Goal: Navigation & Orientation: Find specific page/section

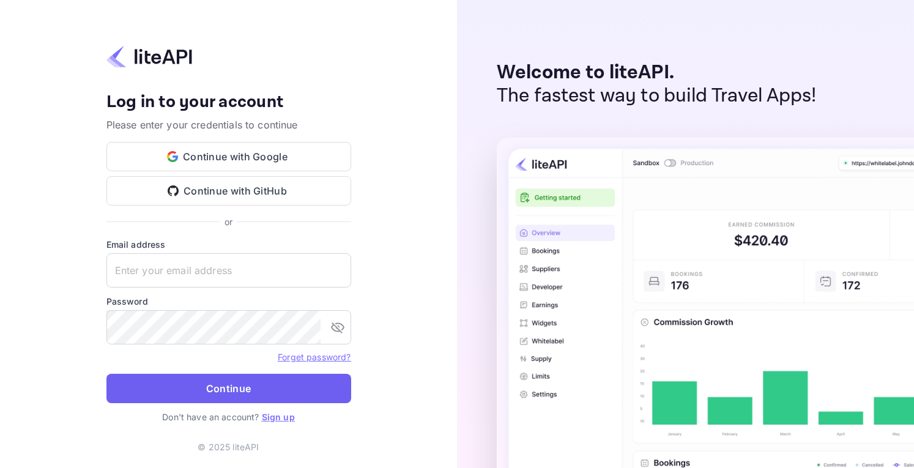
type input "hello@ebedsgroup.com"
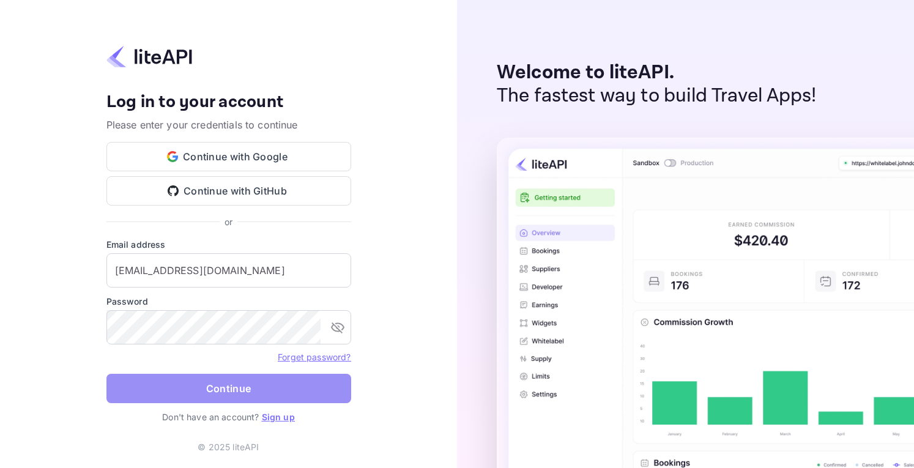
click at [228, 395] on button "Continue" at bounding box center [228, 388] width 245 height 29
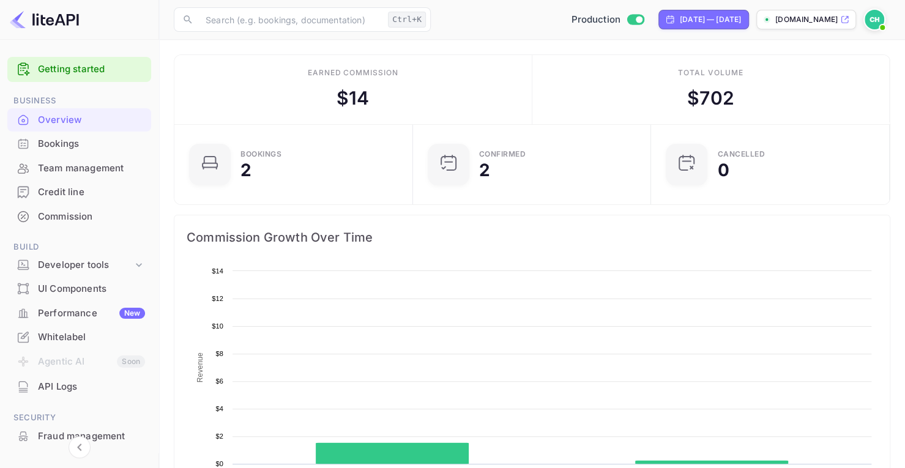
scroll to position [189, 222]
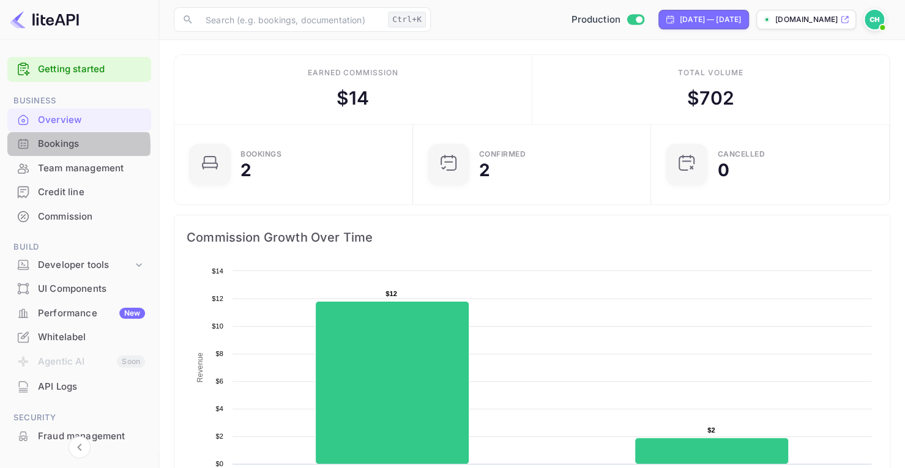
click at [66, 146] on div "Bookings" at bounding box center [91, 144] width 107 height 14
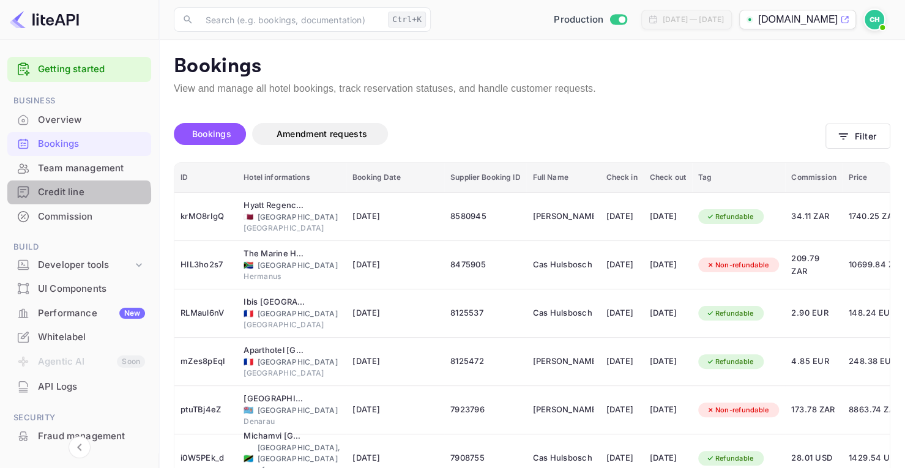
click at [70, 199] on div "Credit line" at bounding box center [79, 193] width 144 height 24
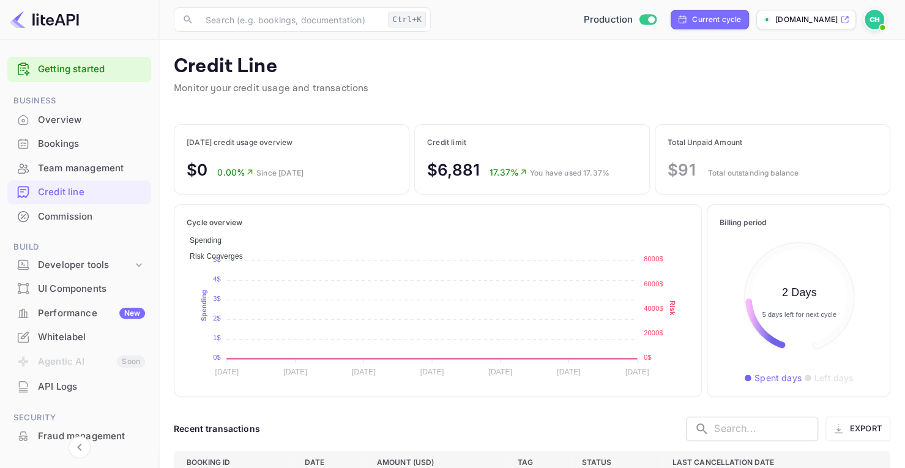
scroll to position [131, 149]
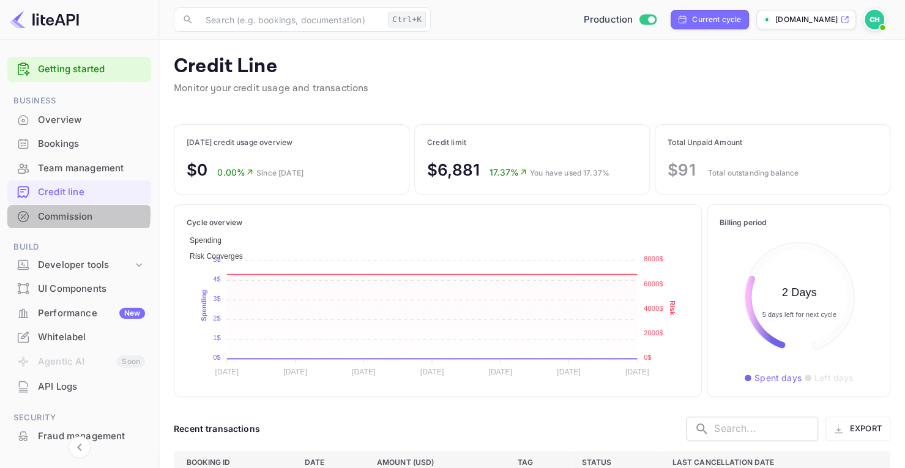
click at [76, 214] on div "Commission" at bounding box center [91, 217] width 107 height 14
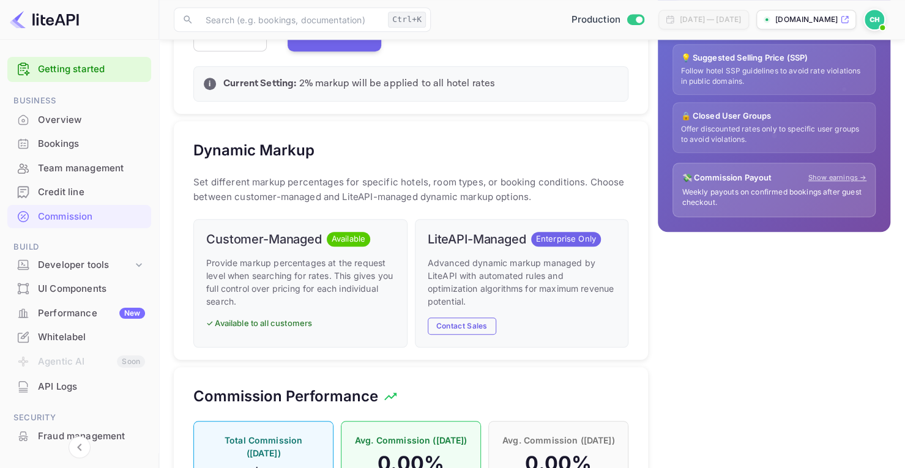
scroll to position [379, 0]
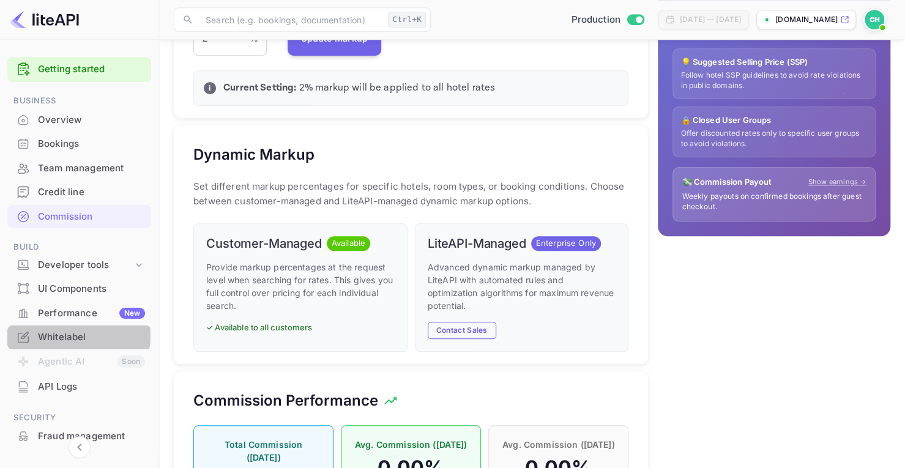
click at [76, 336] on div "Whitelabel" at bounding box center [91, 337] width 107 height 14
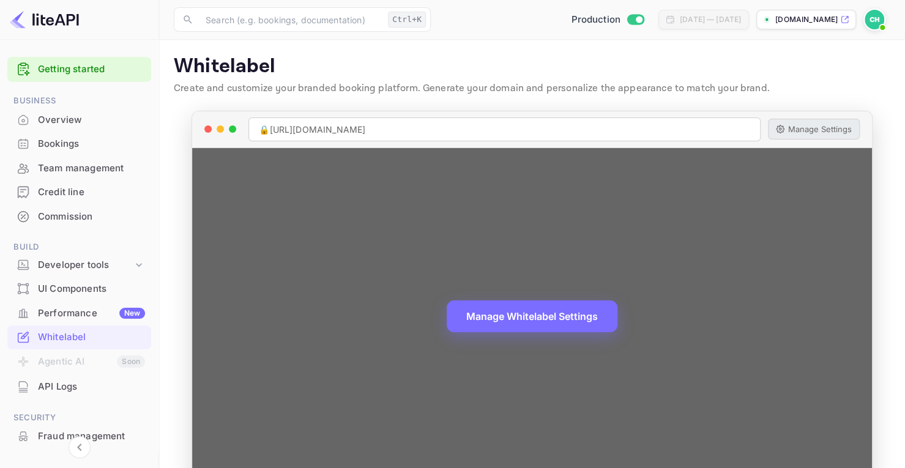
click at [815, 123] on button "Manage Settings" at bounding box center [814, 129] width 92 height 21
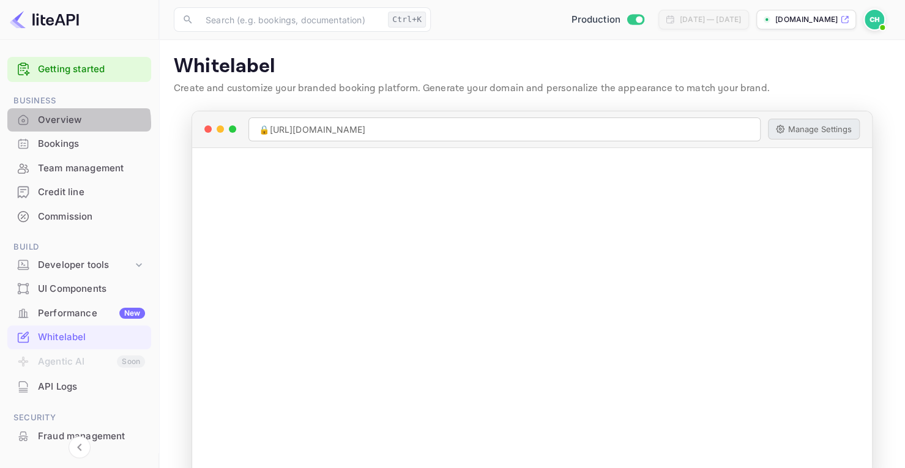
click at [73, 123] on div "Overview" at bounding box center [91, 120] width 107 height 14
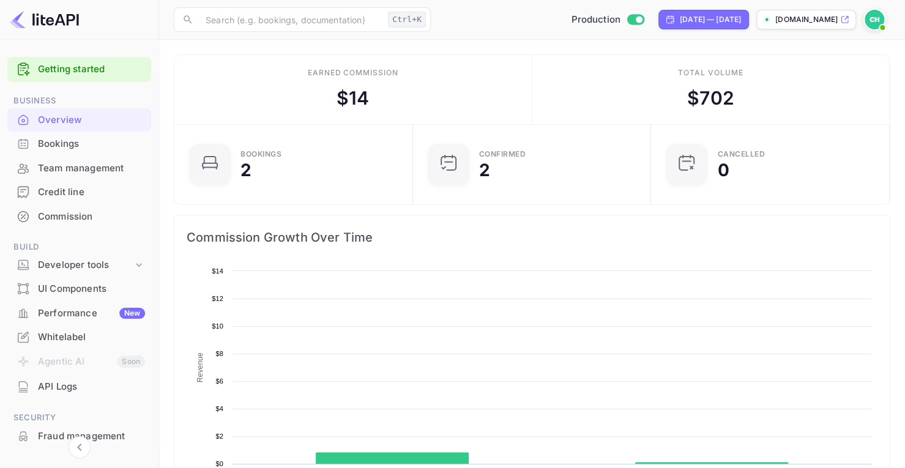
scroll to position [189, 222]
